Goal: Task Accomplishment & Management: Use online tool/utility

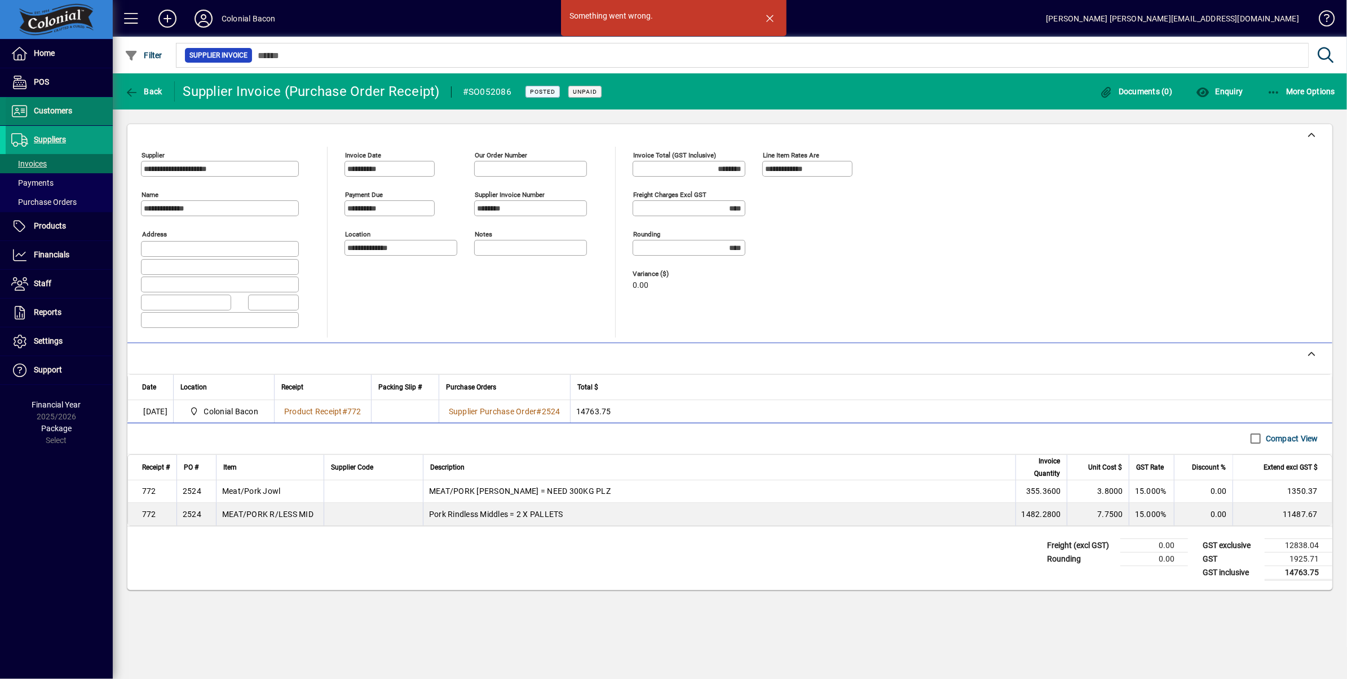
click at [45, 109] on span "Customers" at bounding box center [53, 110] width 38 height 9
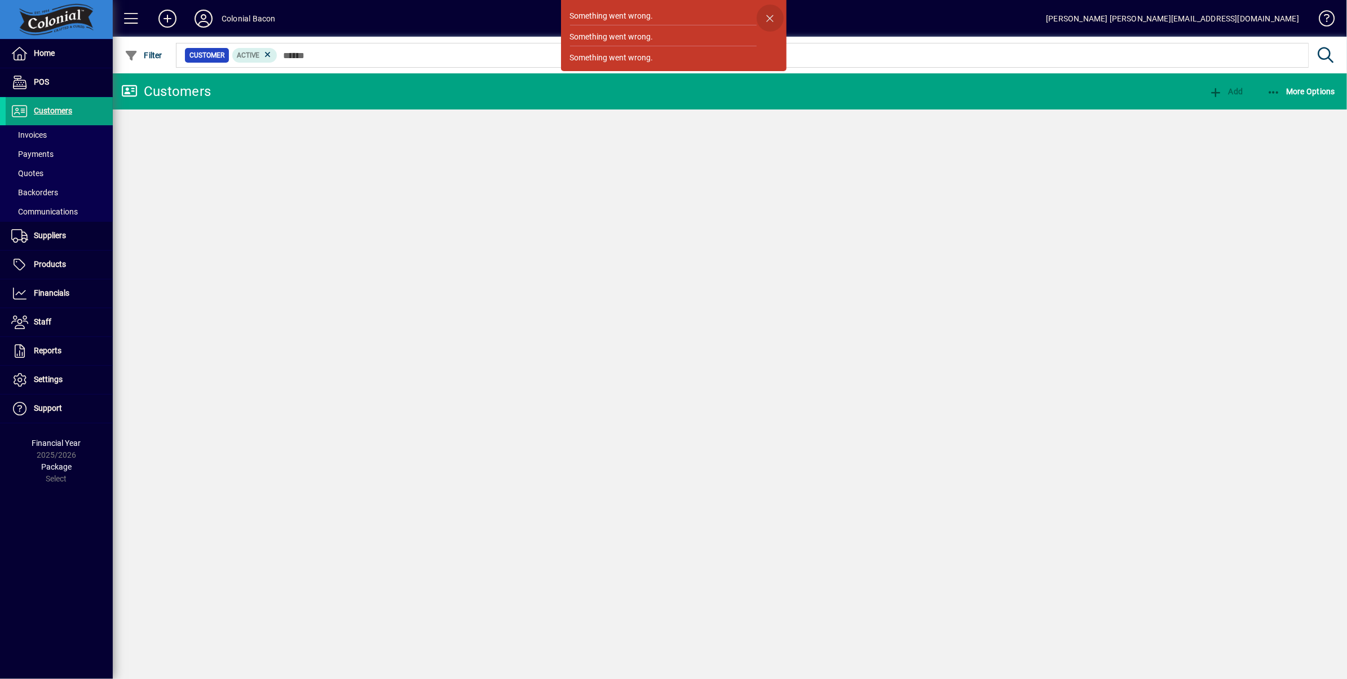
click at [767, 17] on span "button" at bounding box center [770, 18] width 27 height 27
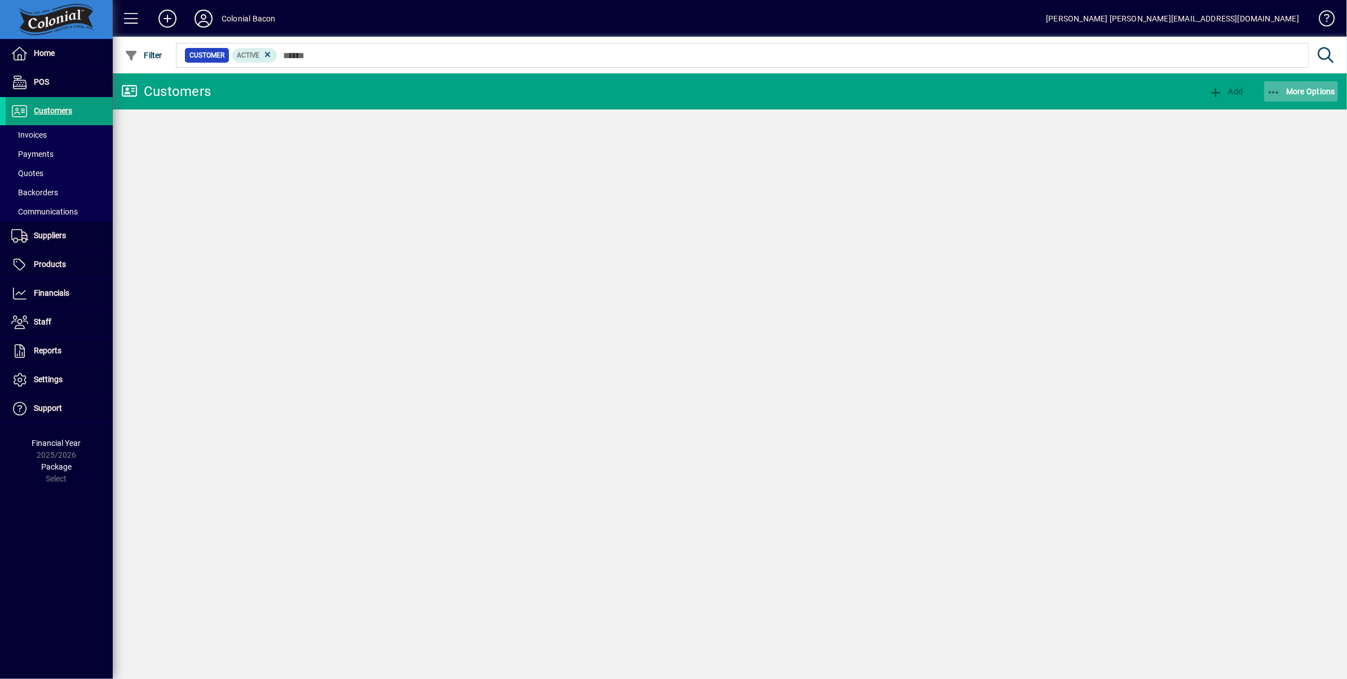
click at [1299, 88] on span "More Options" at bounding box center [1301, 91] width 69 height 9
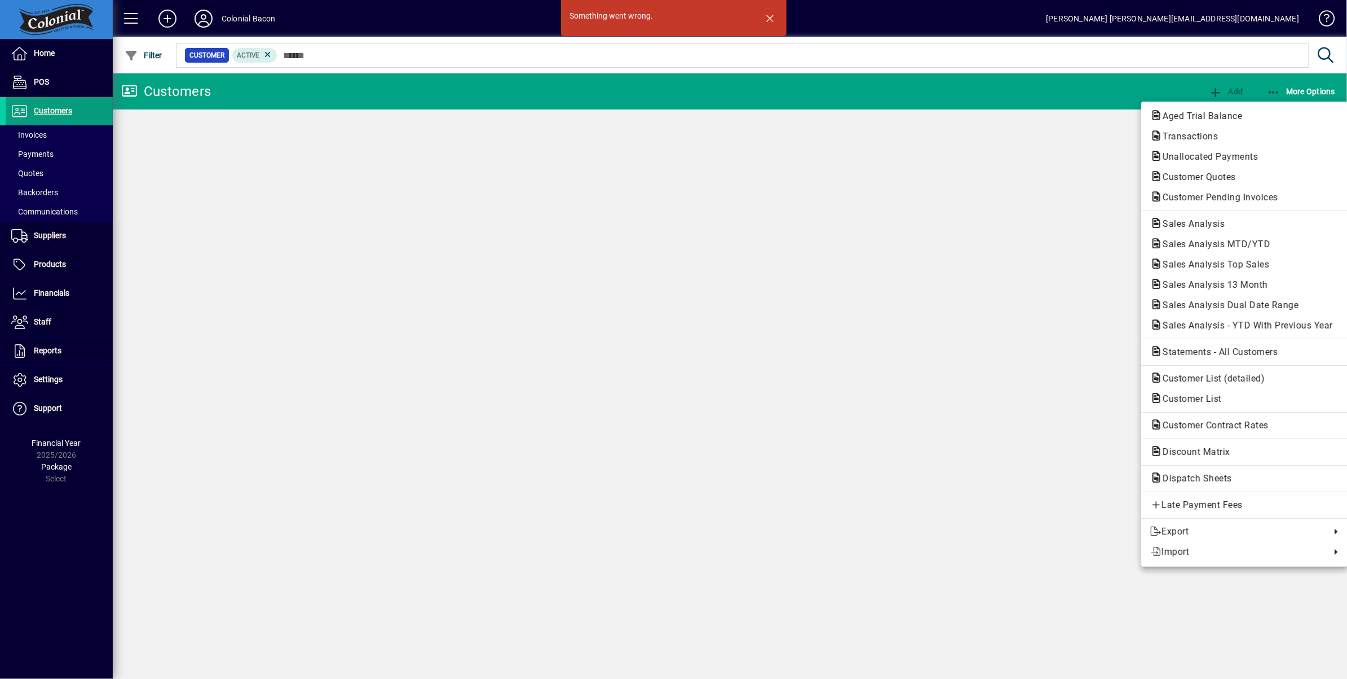
drag, startPoint x: 1215, startPoint y: 224, endPoint x: 1196, endPoint y: 226, distance: 18.7
click at [1214, 225] on span "Sales Analysis" at bounding box center [1191, 223] width 80 height 11
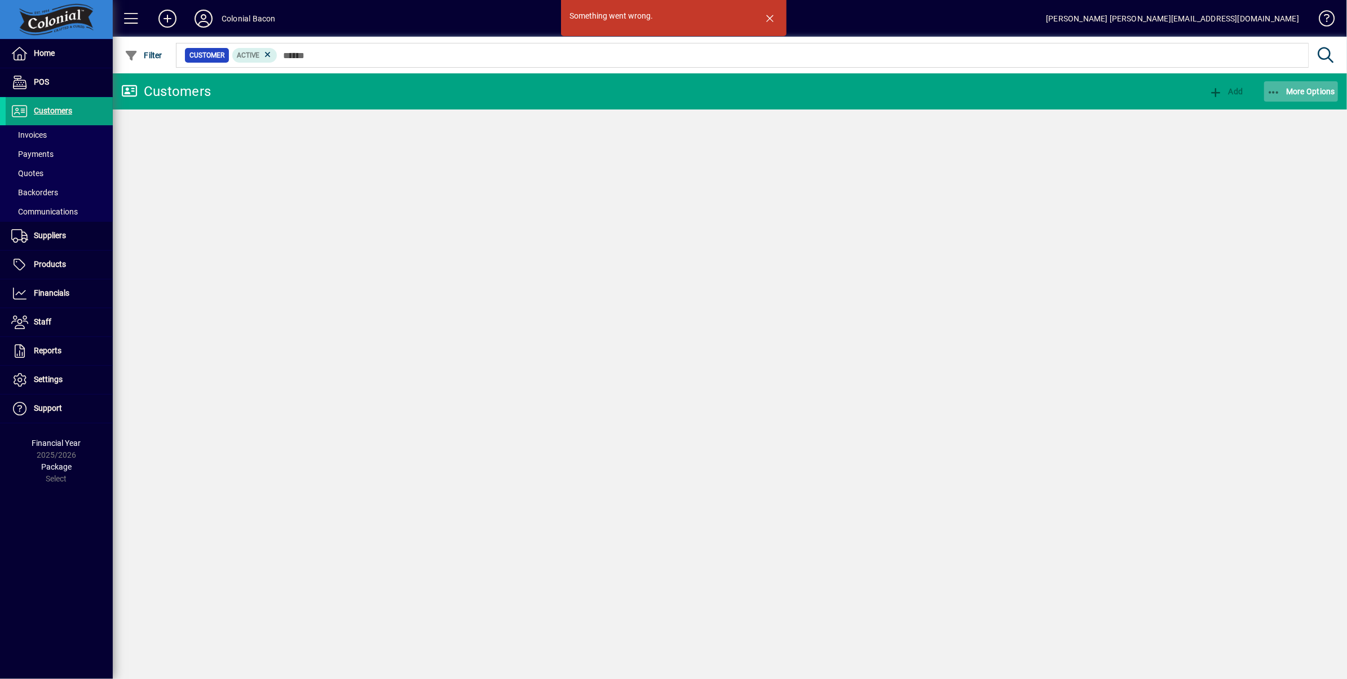
click at [1303, 91] on span "More Options" at bounding box center [1301, 91] width 69 height 9
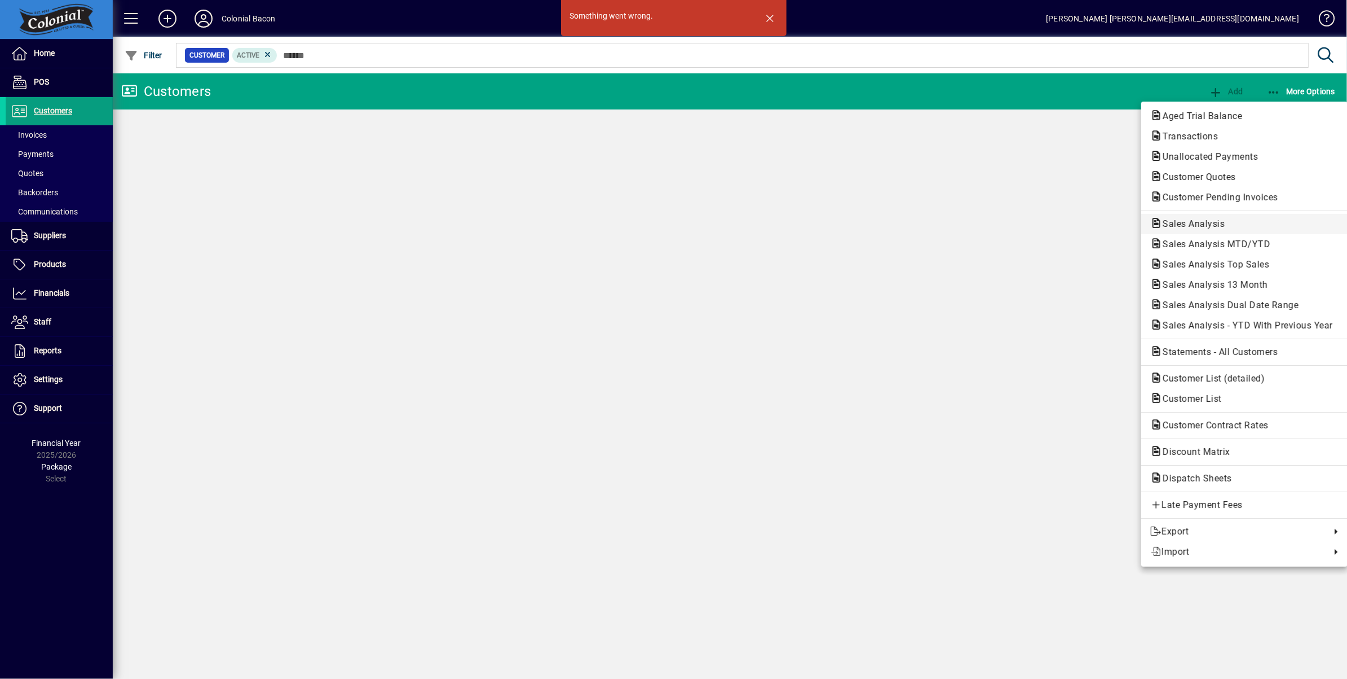
click at [1220, 223] on span "Sales Analysis" at bounding box center [1191, 223] width 80 height 11
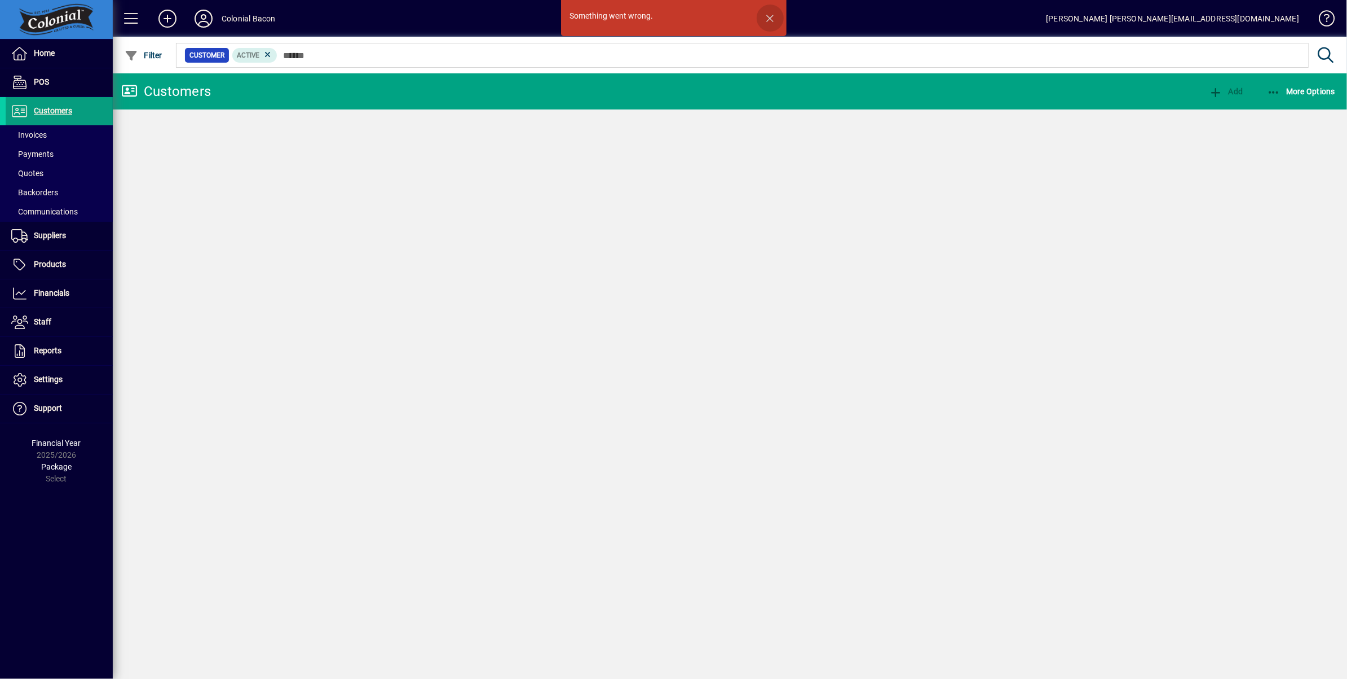
click at [770, 19] on span "button" at bounding box center [770, 18] width 27 height 27
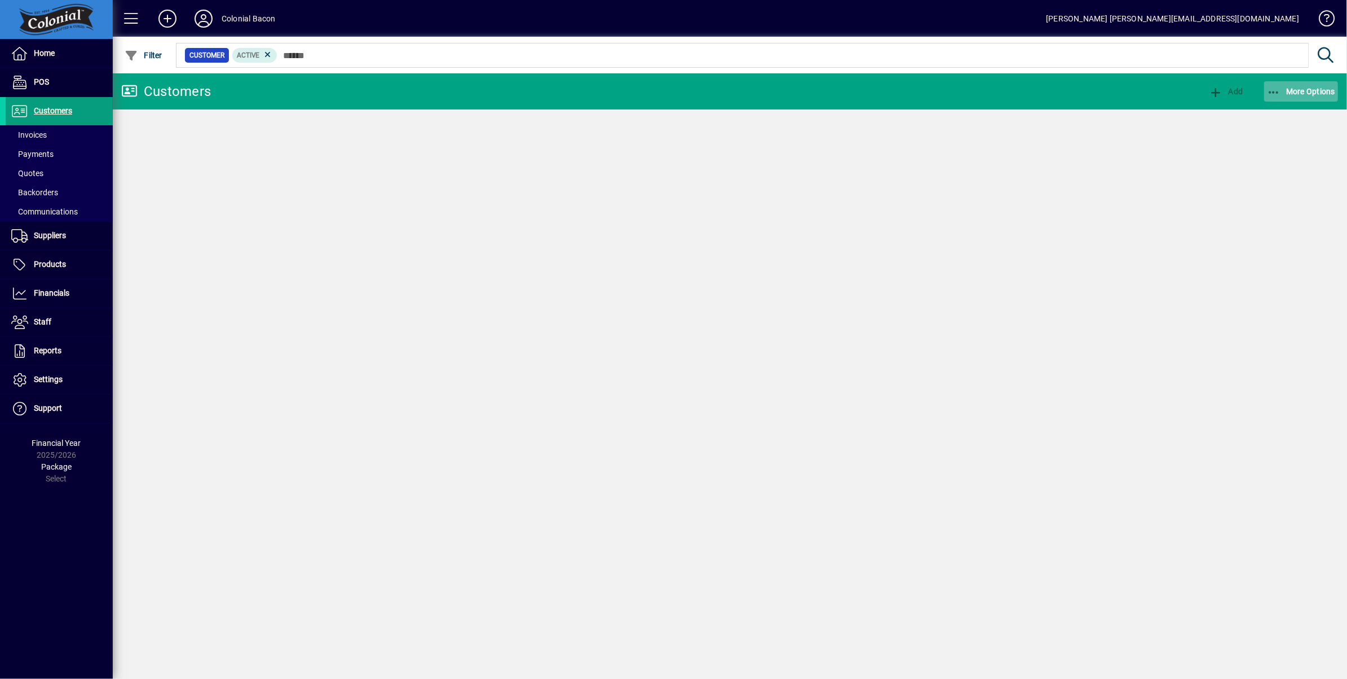
click at [1318, 90] on span "More Options" at bounding box center [1301, 91] width 69 height 9
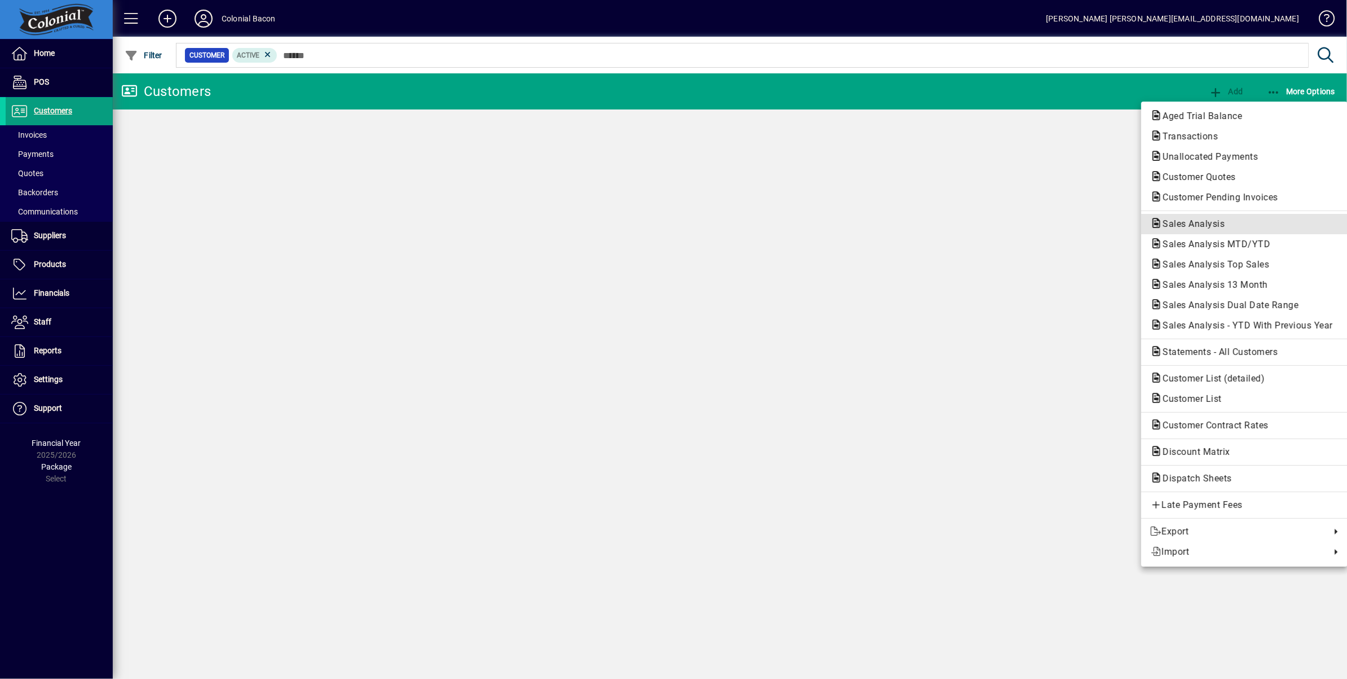
click at [1192, 223] on span "Sales Analysis" at bounding box center [1191, 223] width 80 height 11
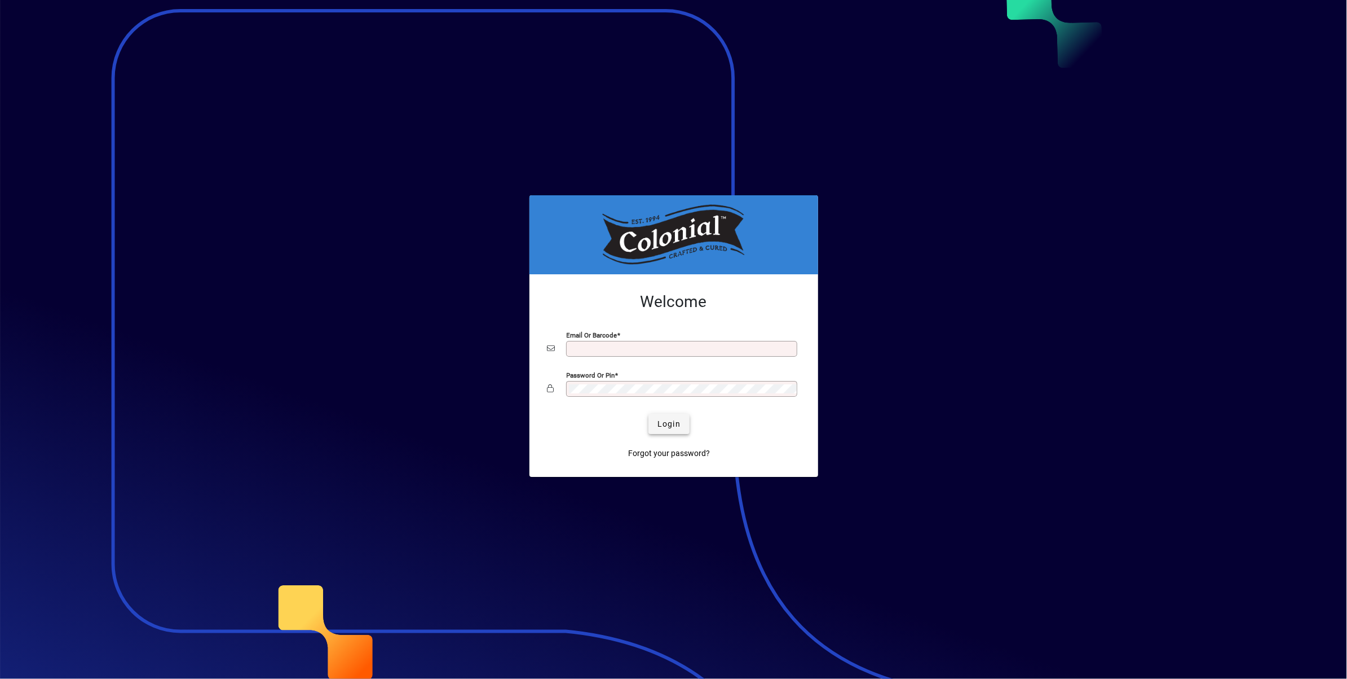
type input "**********"
click at [665, 425] on span "Login" at bounding box center [669, 424] width 23 height 12
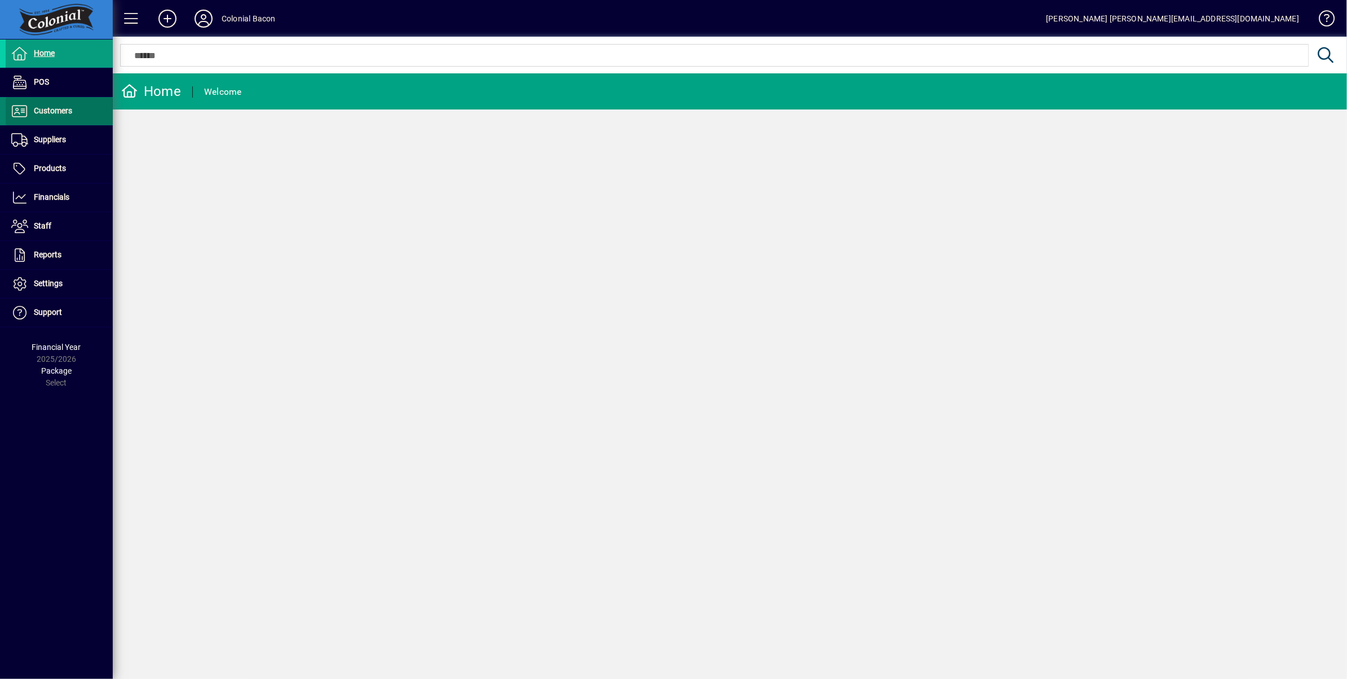
click at [49, 112] on span "Customers" at bounding box center [53, 110] width 38 height 9
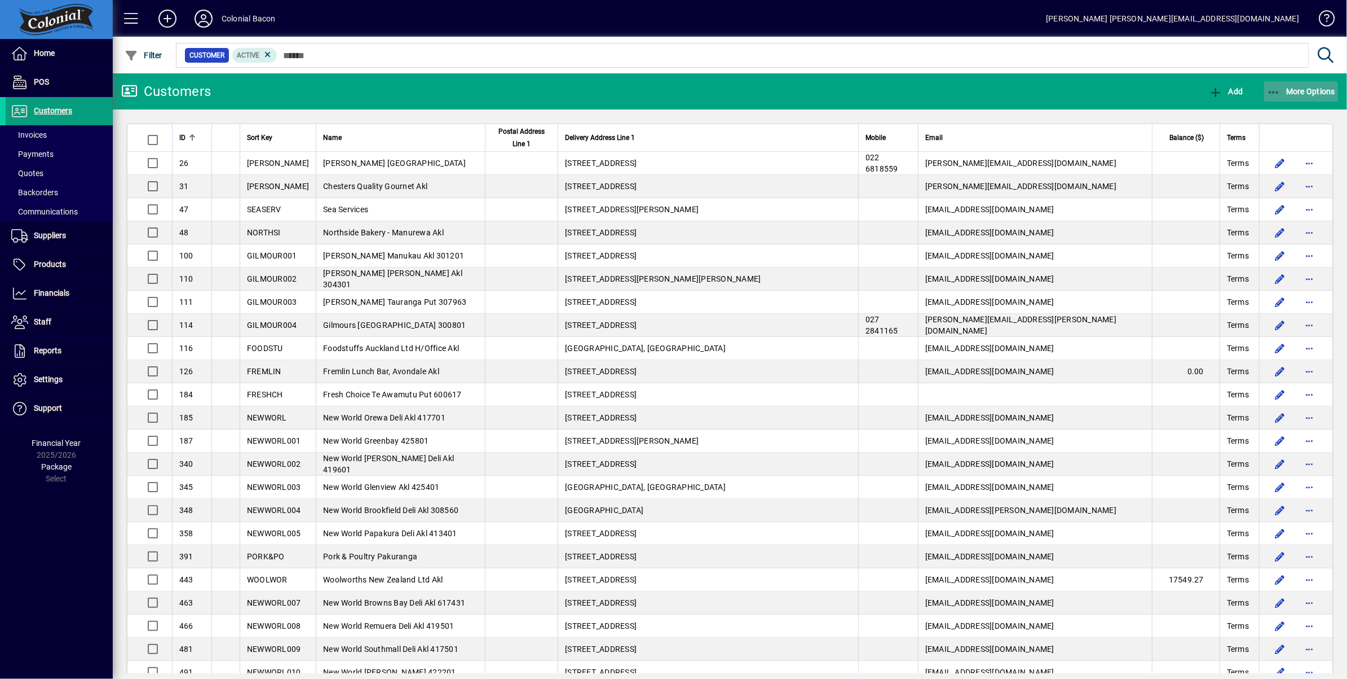
click at [1292, 94] on span "More Options" at bounding box center [1301, 91] width 69 height 9
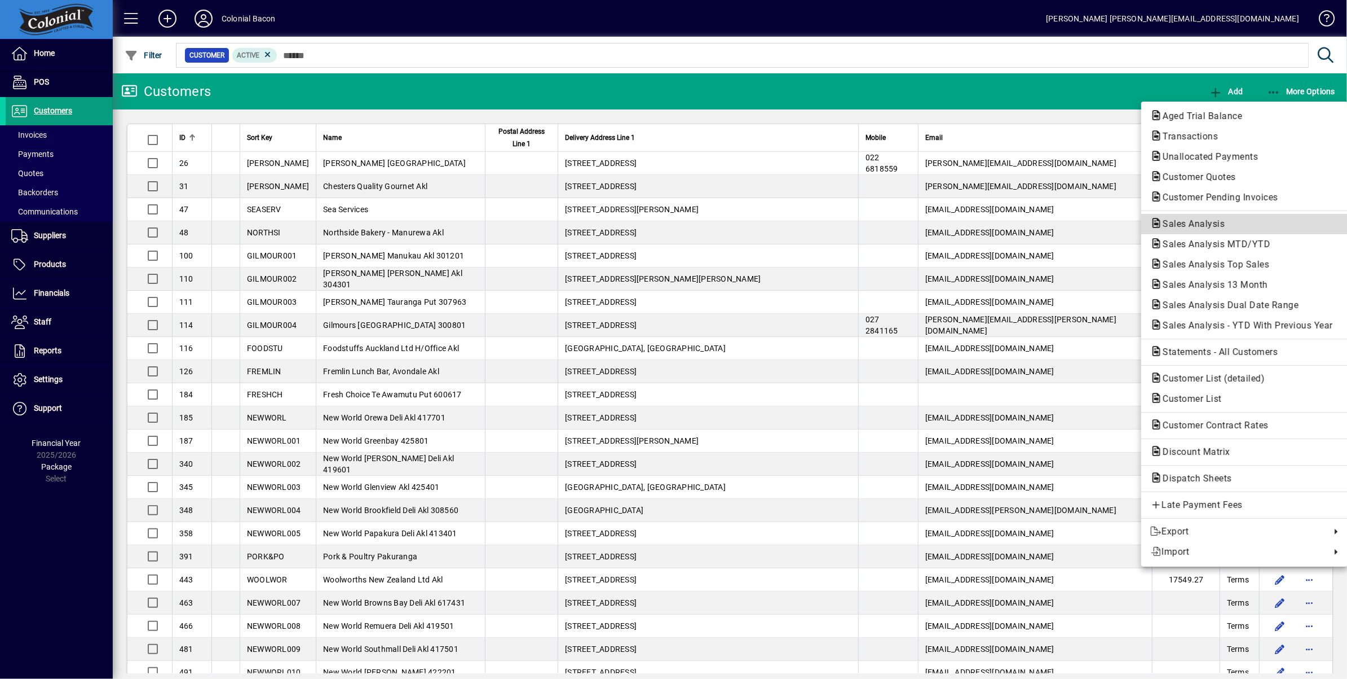
click at [1210, 228] on span "Sales Analysis" at bounding box center [1191, 223] width 80 height 11
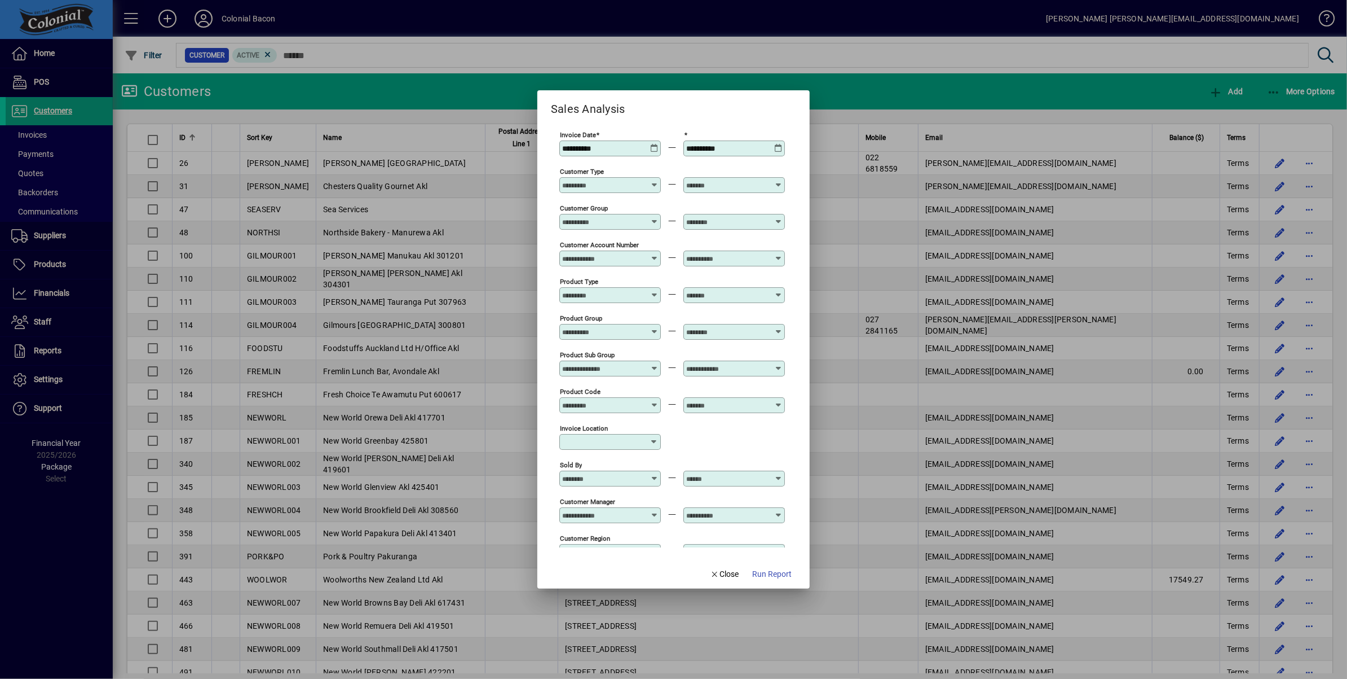
click at [777, 144] on icon at bounding box center [778, 144] width 8 height 0
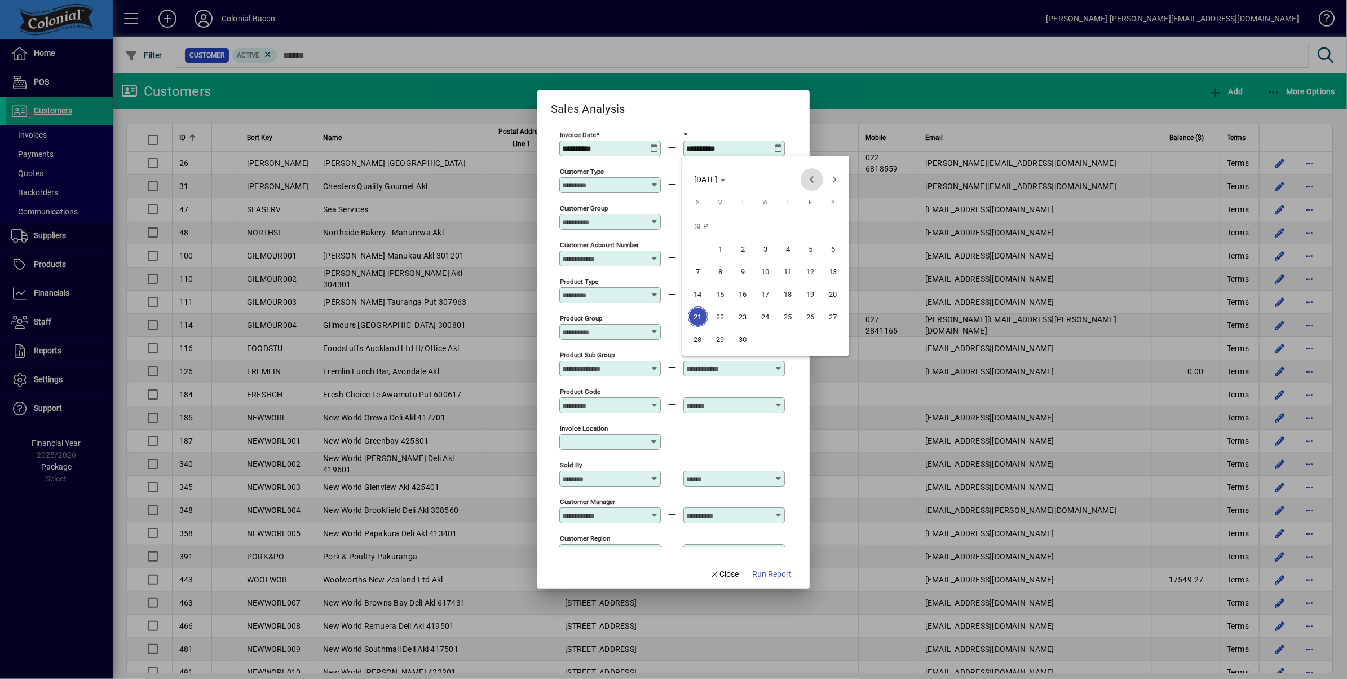
click at [814, 181] on span "Previous month" at bounding box center [812, 179] width 23 height 23
click at [836, 179] on span "Next month" at bounding box center [834, 179] width 23 height 23
click at [761, 248] on span "6" at bounding box center [766, 249] width 20 height 20
type input "**********"
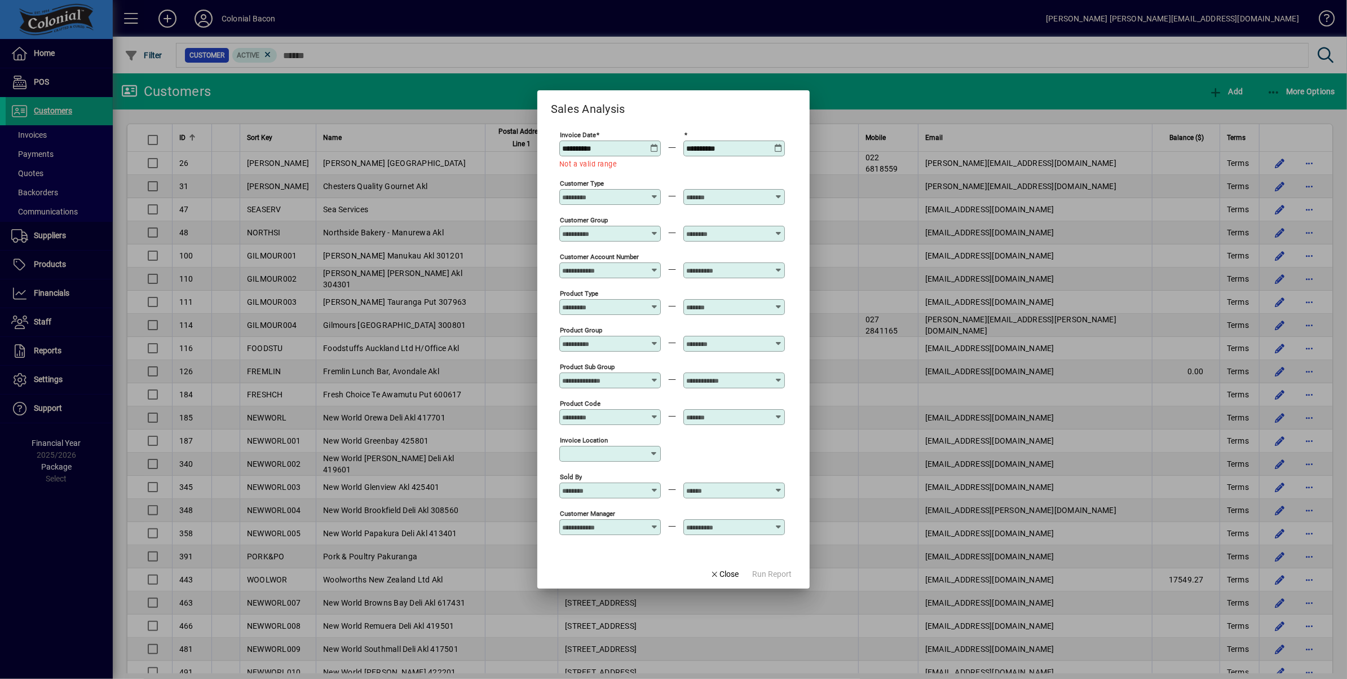
click at [649, 146] on div "**********" at bounding box center [611, 148] width 98 height 9
click at [652, 144] on icon at bounding box center [654, 144] width 8 height 0
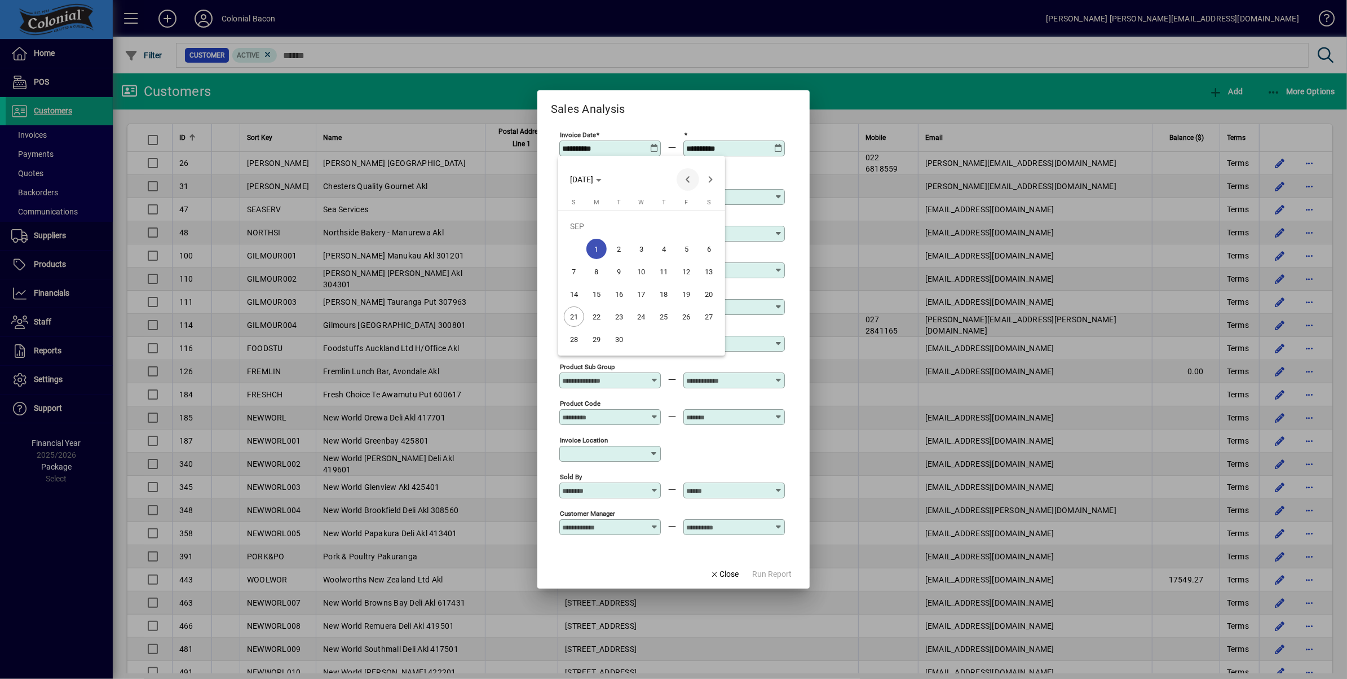
click at [688, 180] on span "Previous month" at bounding box center [688, 179] width 23 height 23
click at [687, 223] on span "1" at bounding box center [687, 226] width 20 height 20
type input "**********"
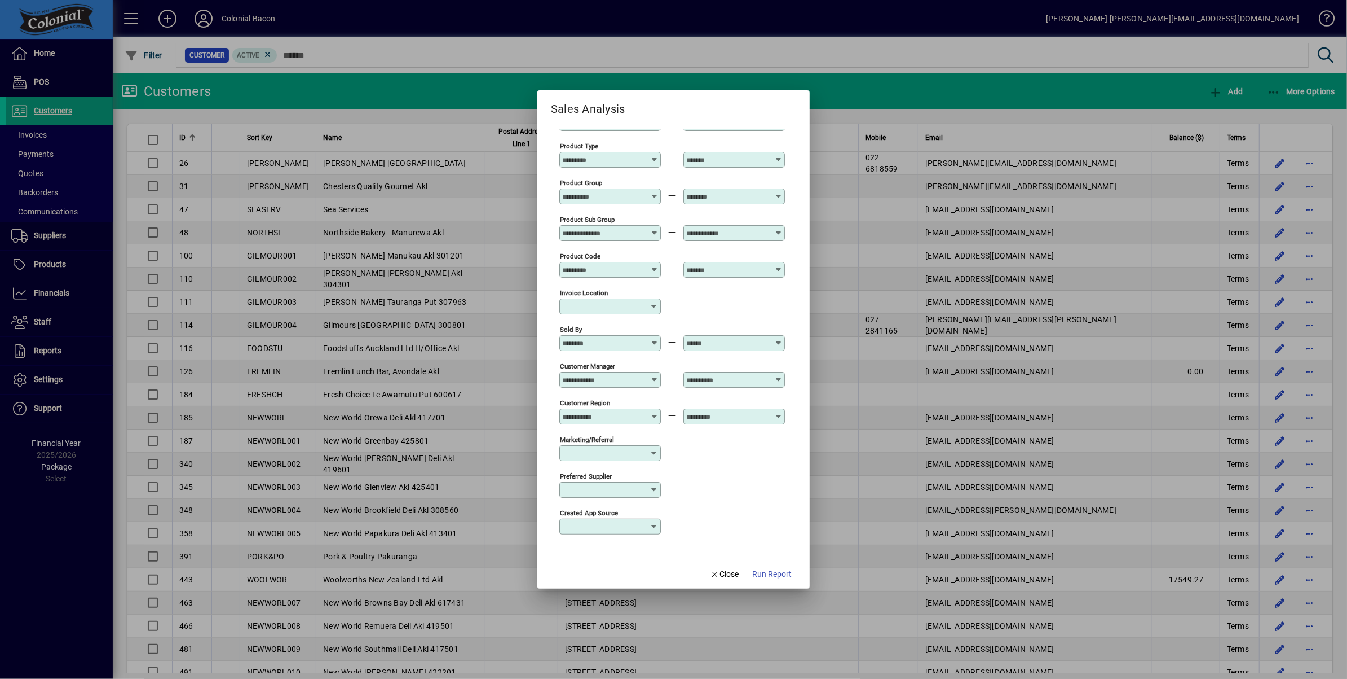
scroll to position [260, 0]
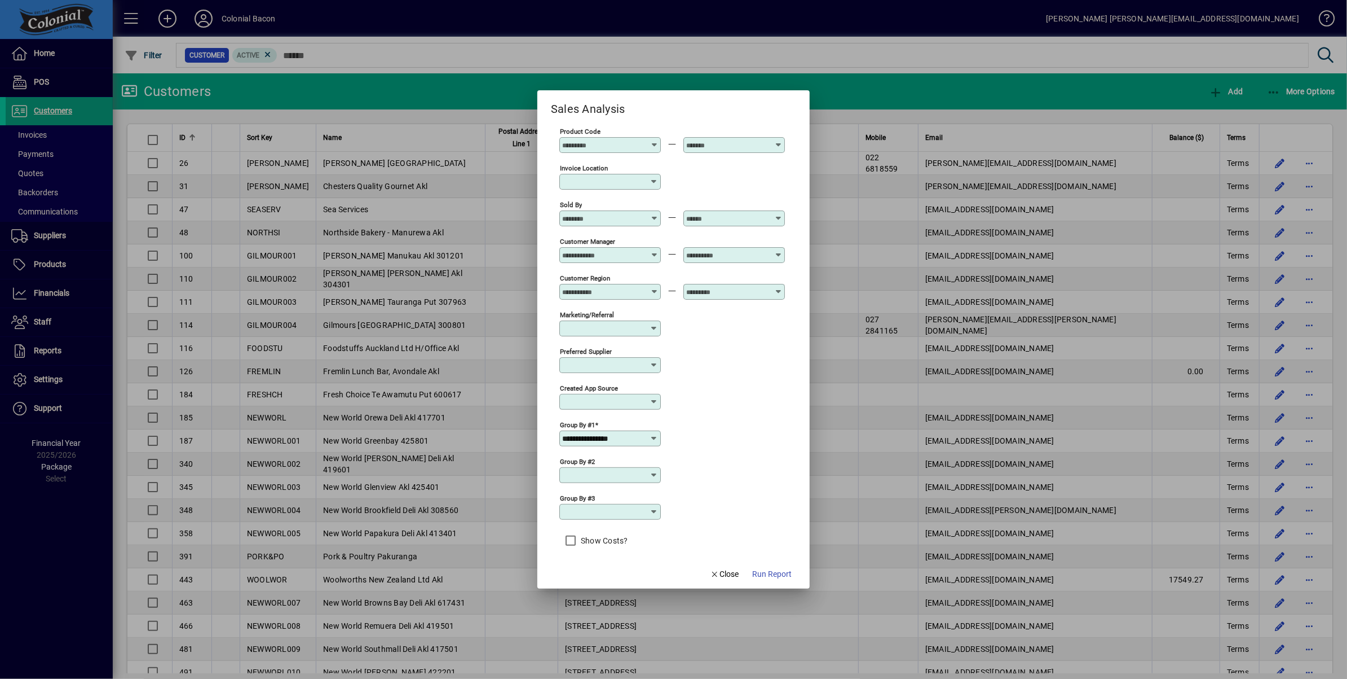
click at [650, 470] on icon at bounding box center [654, 474] width 9 height 9
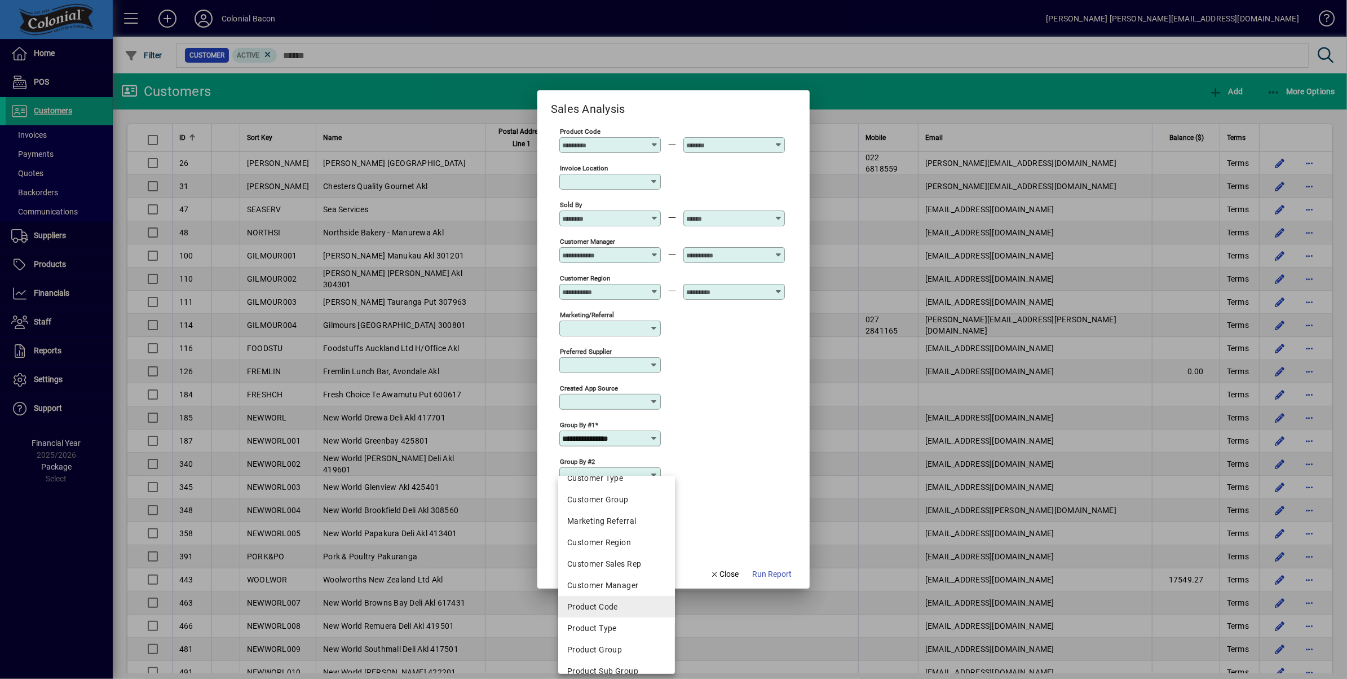
scroll to position [143, 0]
click at [627, 605] on div "Product Code" at bounding box center [616, 606] width 99 height 12
type input "**********"
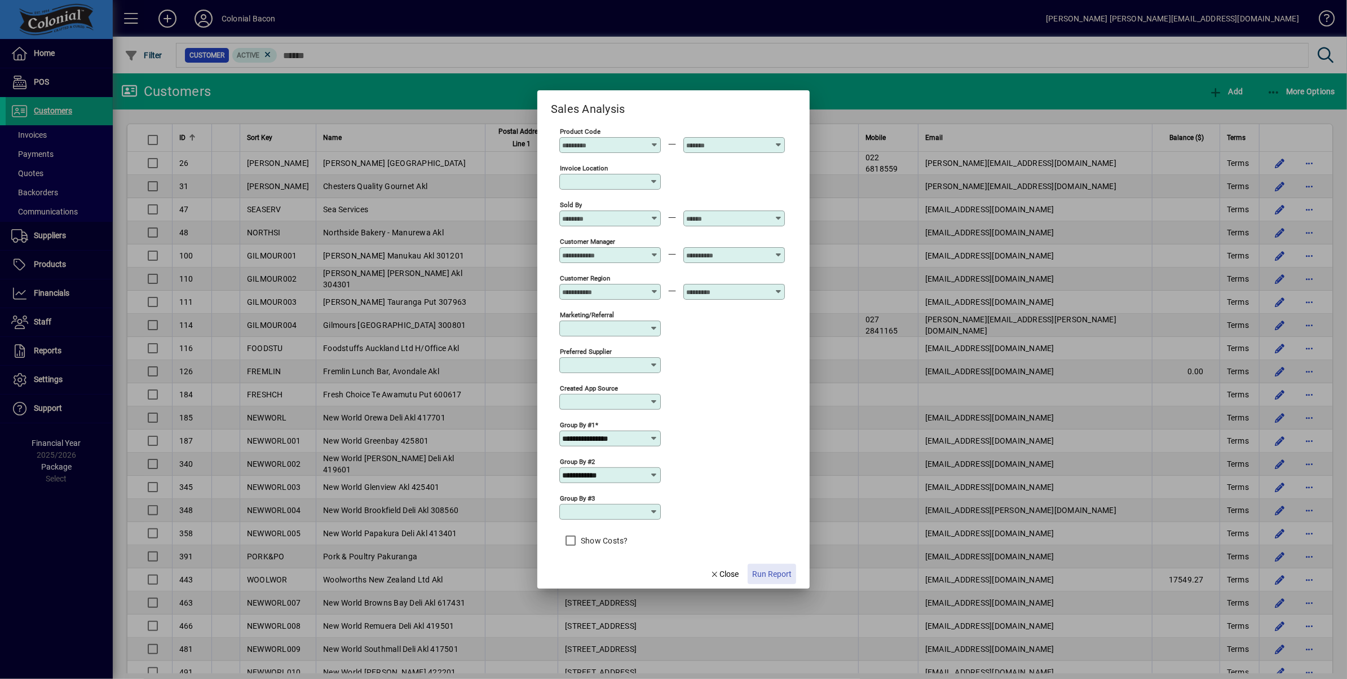
click at [785, 575] on span "Run Report" at bounding box center [771, 574] width 39 height 12
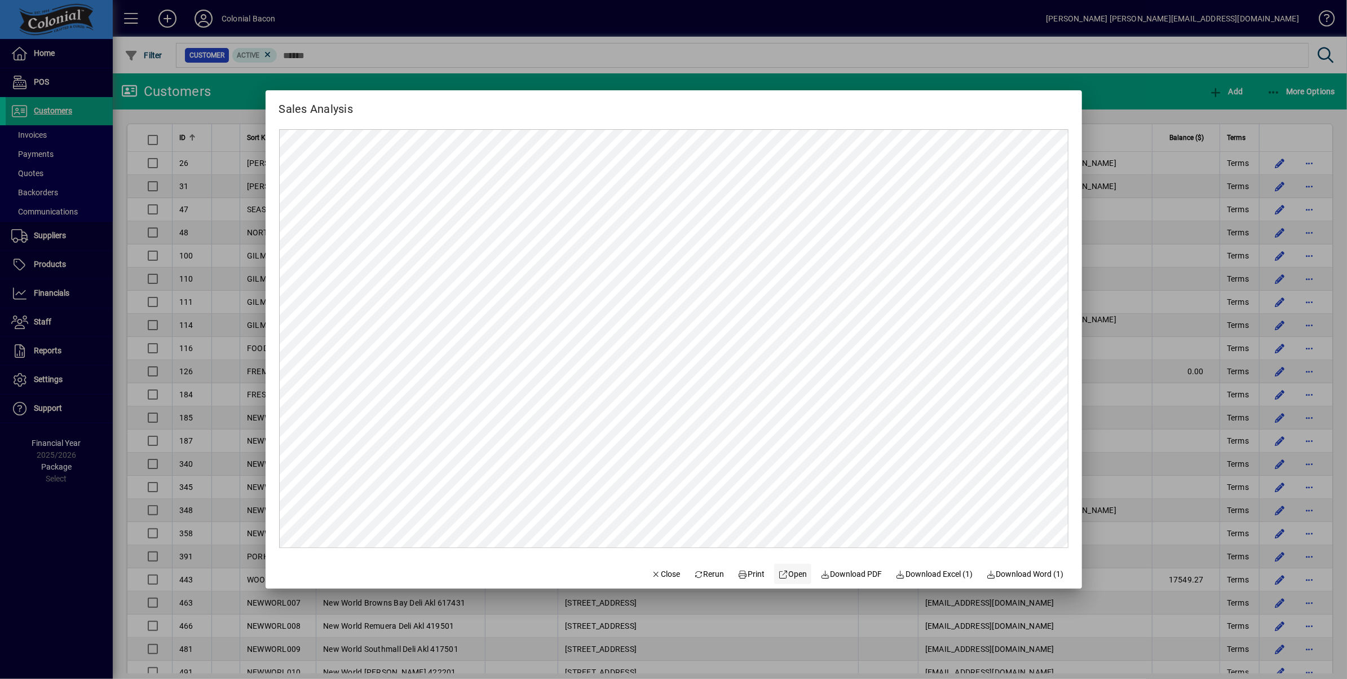
scroll to position [0, 0]
click at [663, 572] on span "Close" at bounding box center [665, 574] width 29 height 12
